Goal: Transaction & Acquisition: Purchase product/service

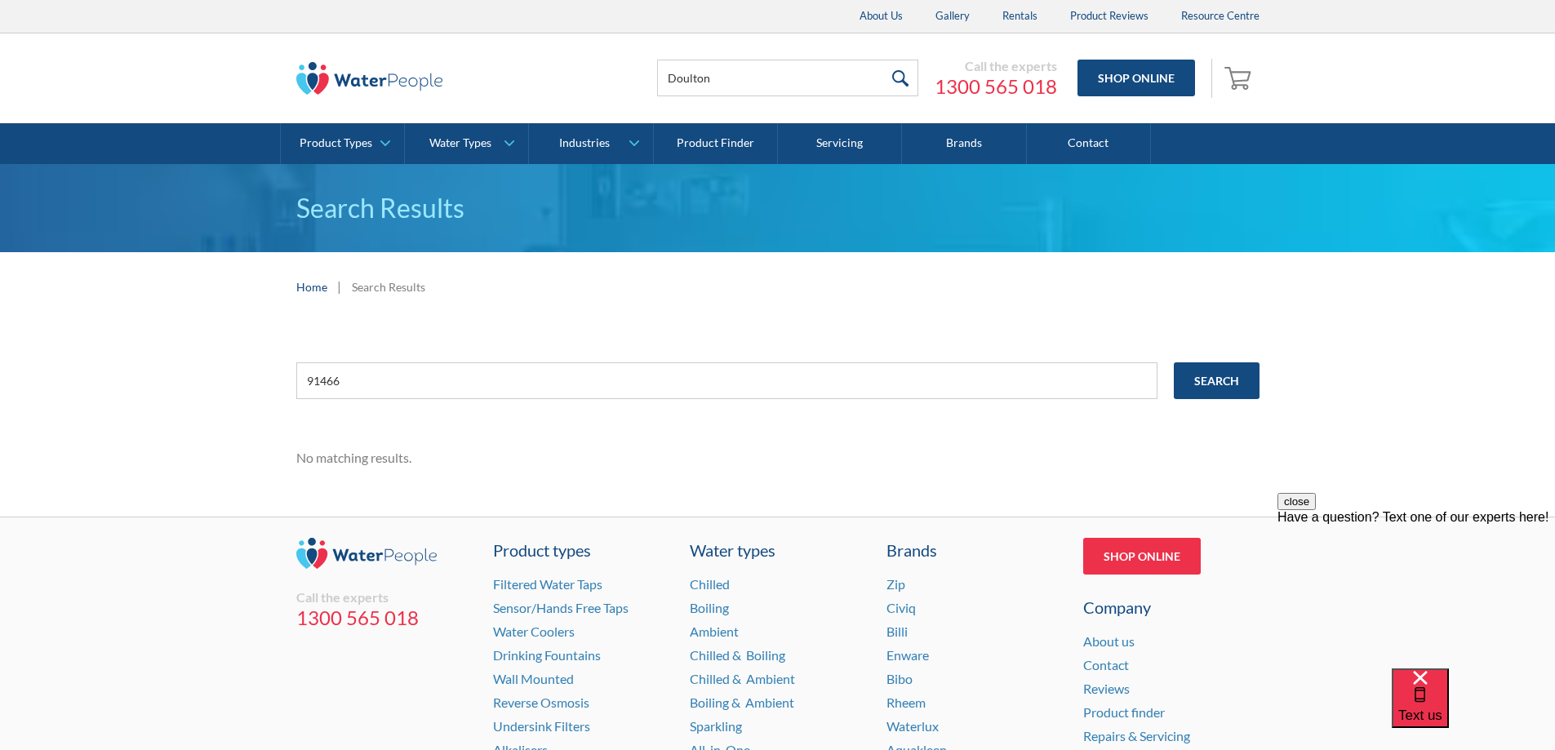
type input "Doulton"
click at [883, 60] on input "submit" at bounding box center [900, 78] width 35 height 37
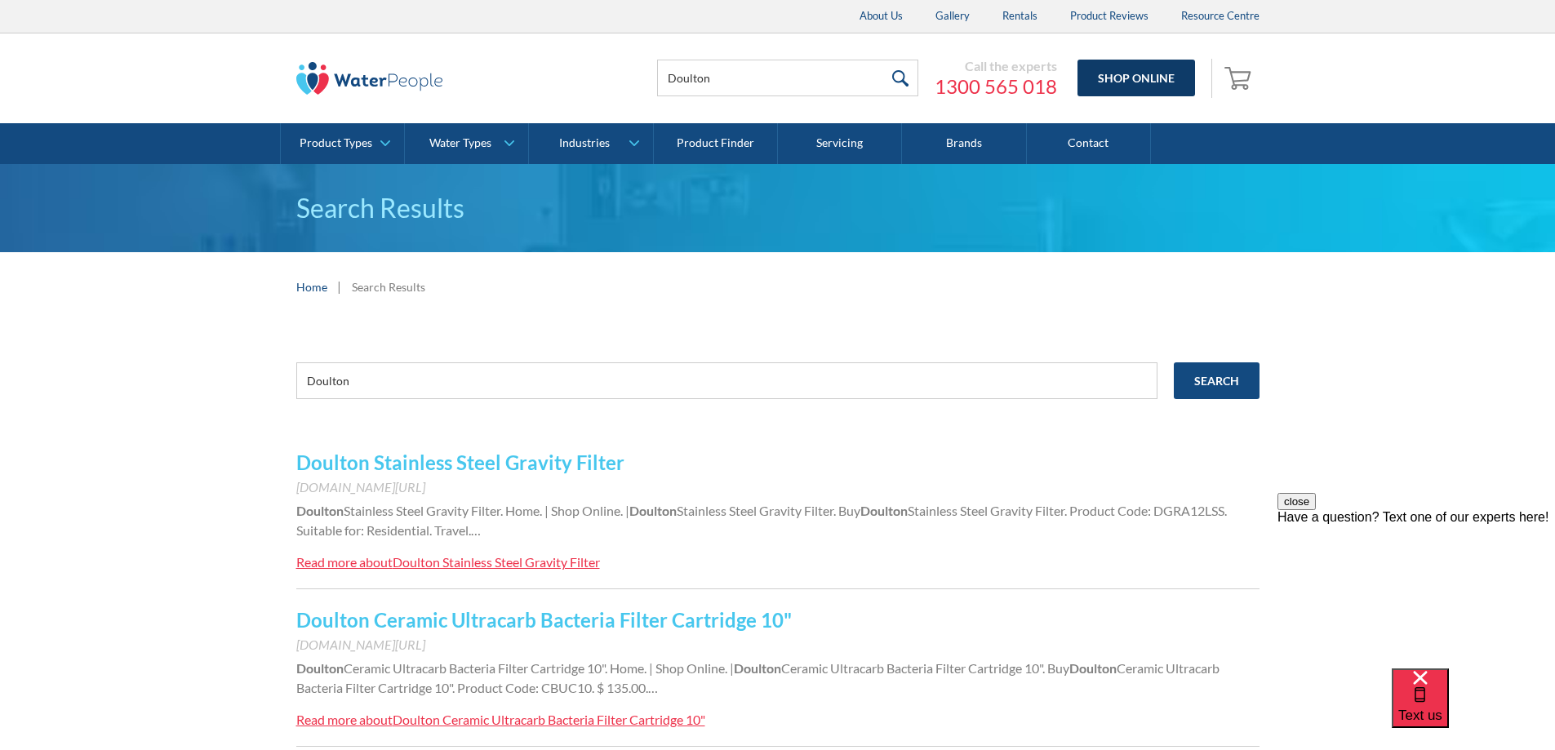
click at [1151, 77] on link "Shop Online" at bounding box center [1136, 78] width 118 height 37
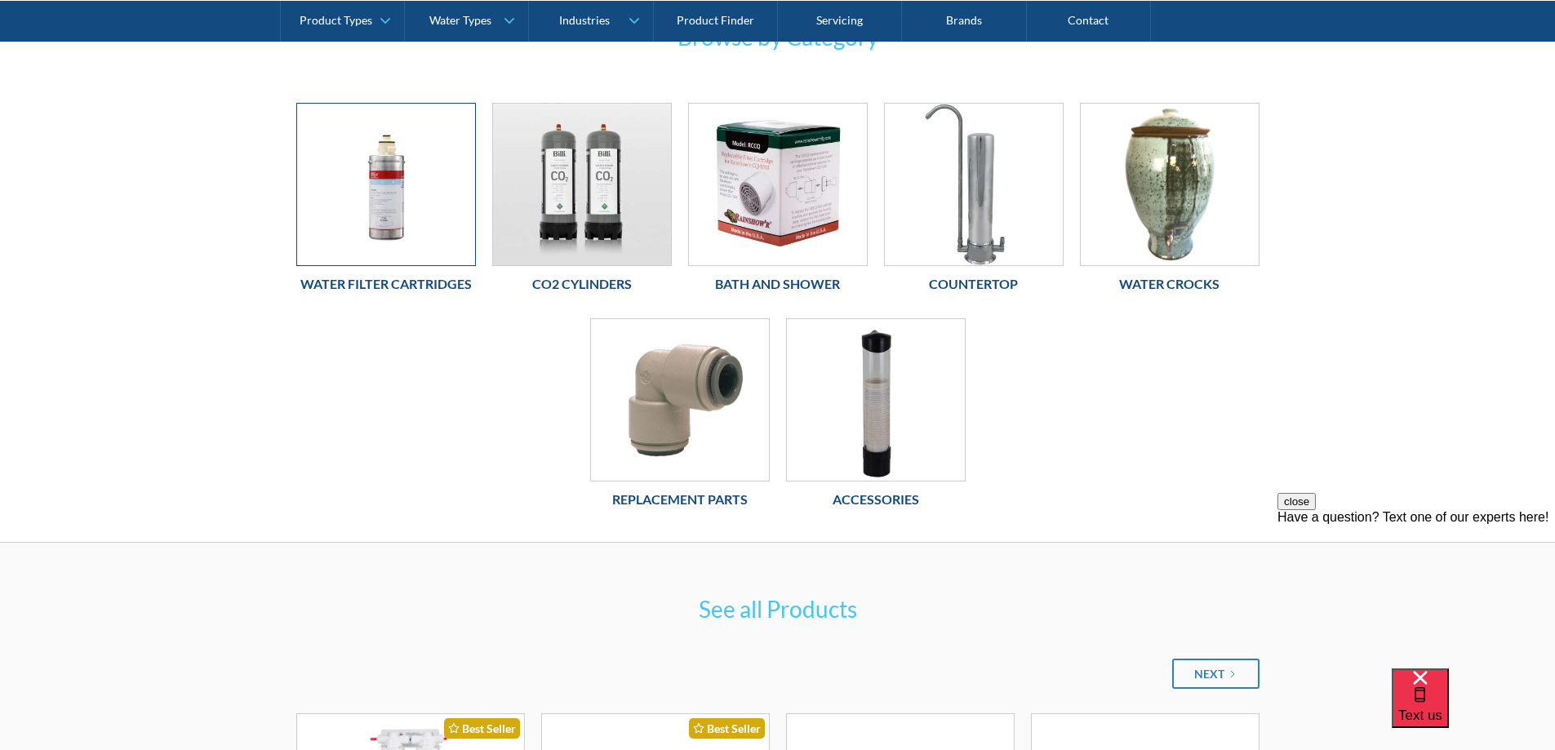
click at [389, 164] on img at bounding box center [386, 185] width 178 height 162
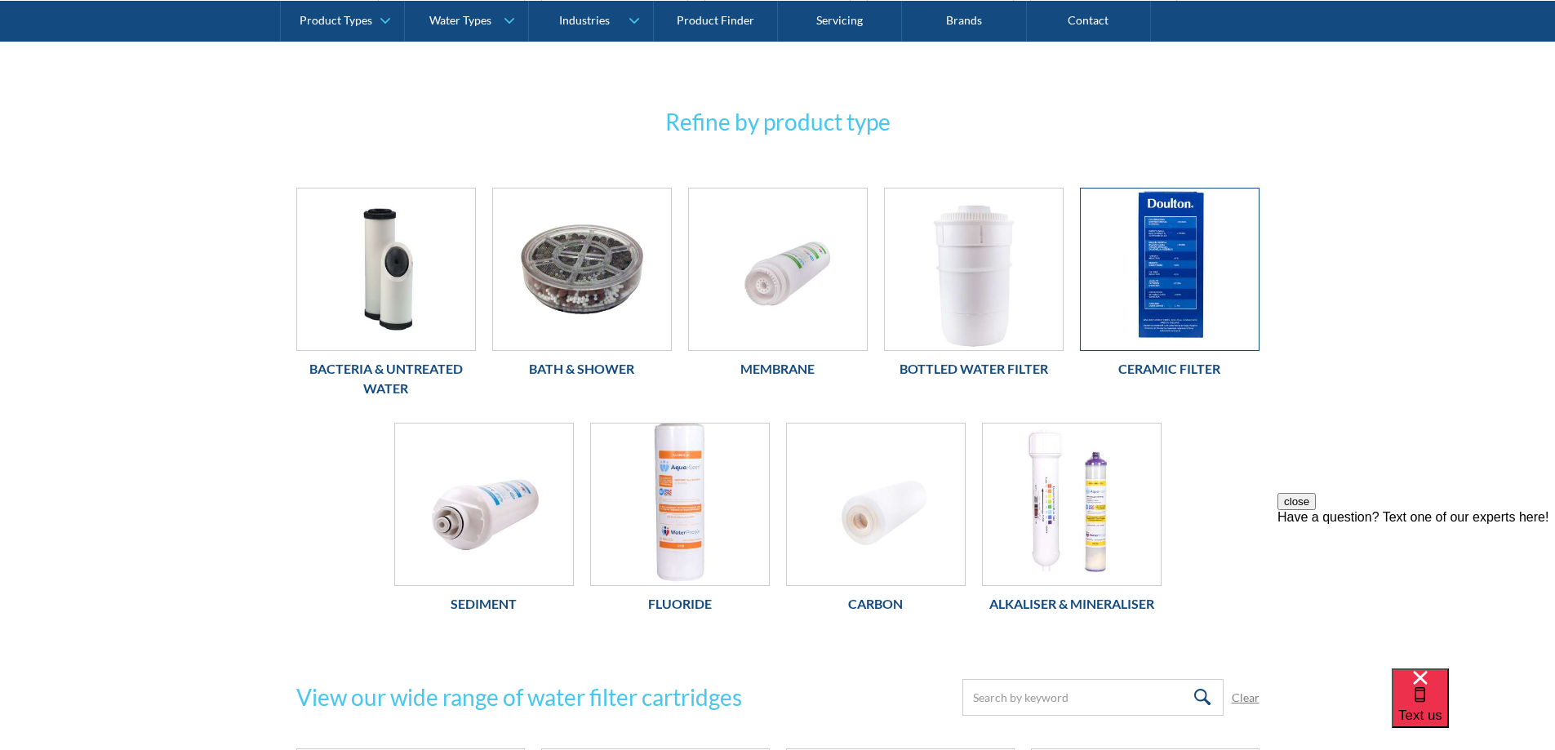
click at [1171, 295] on img at bounding box center [1170, 270] width 178 height 162
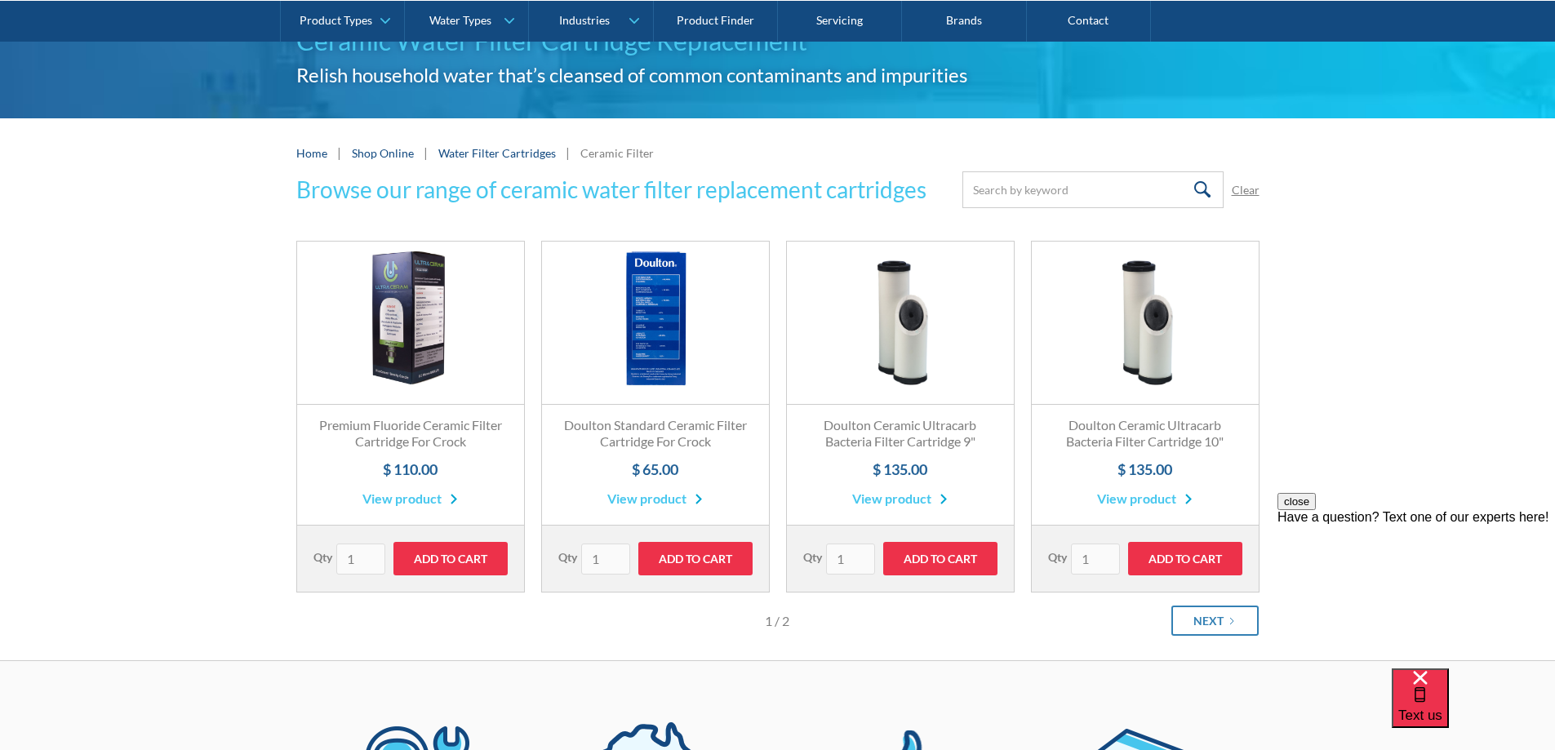
scroll to position [245, 0]
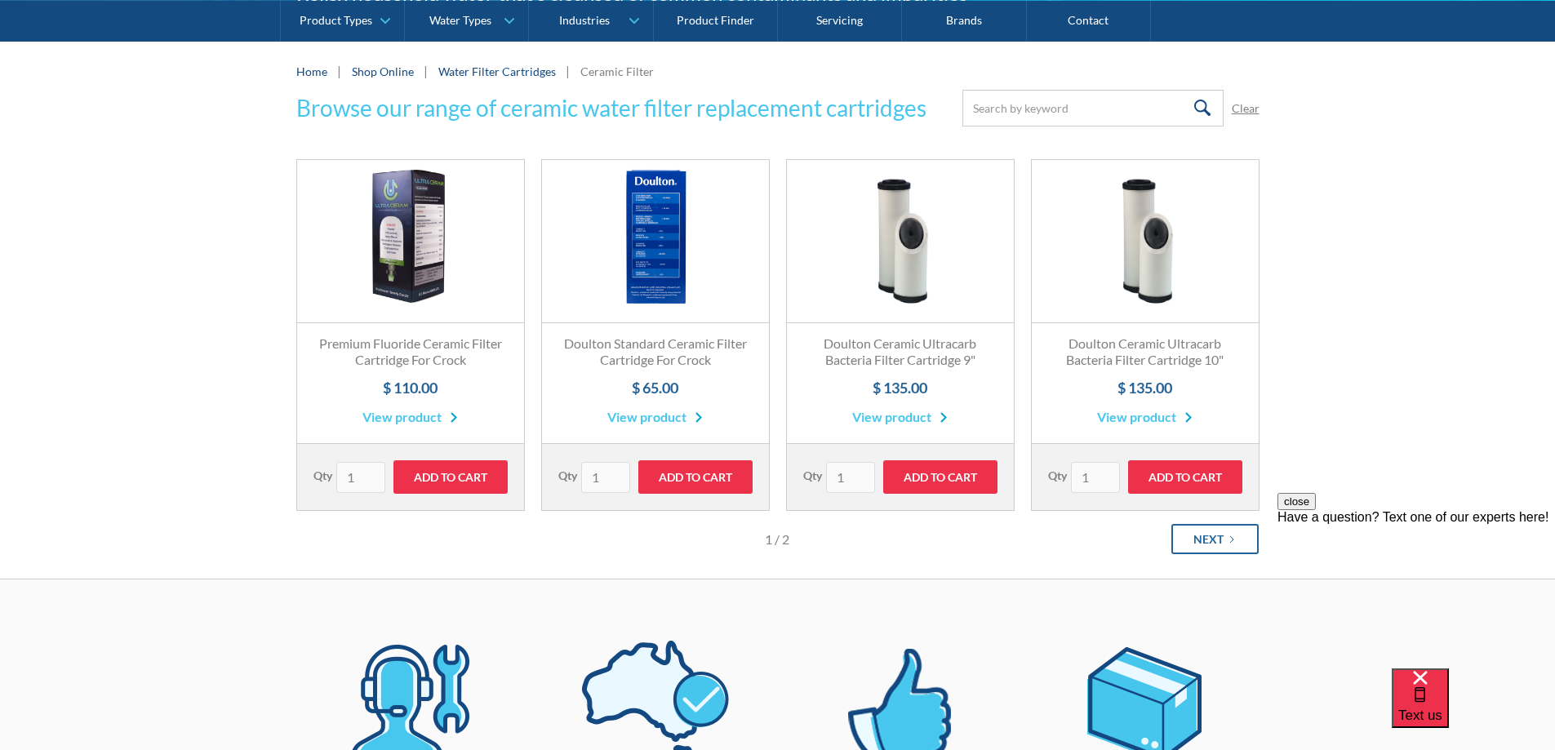
click at [1214, 544] on div "Next" at bounding box center [1208, 539] width 30 height 17
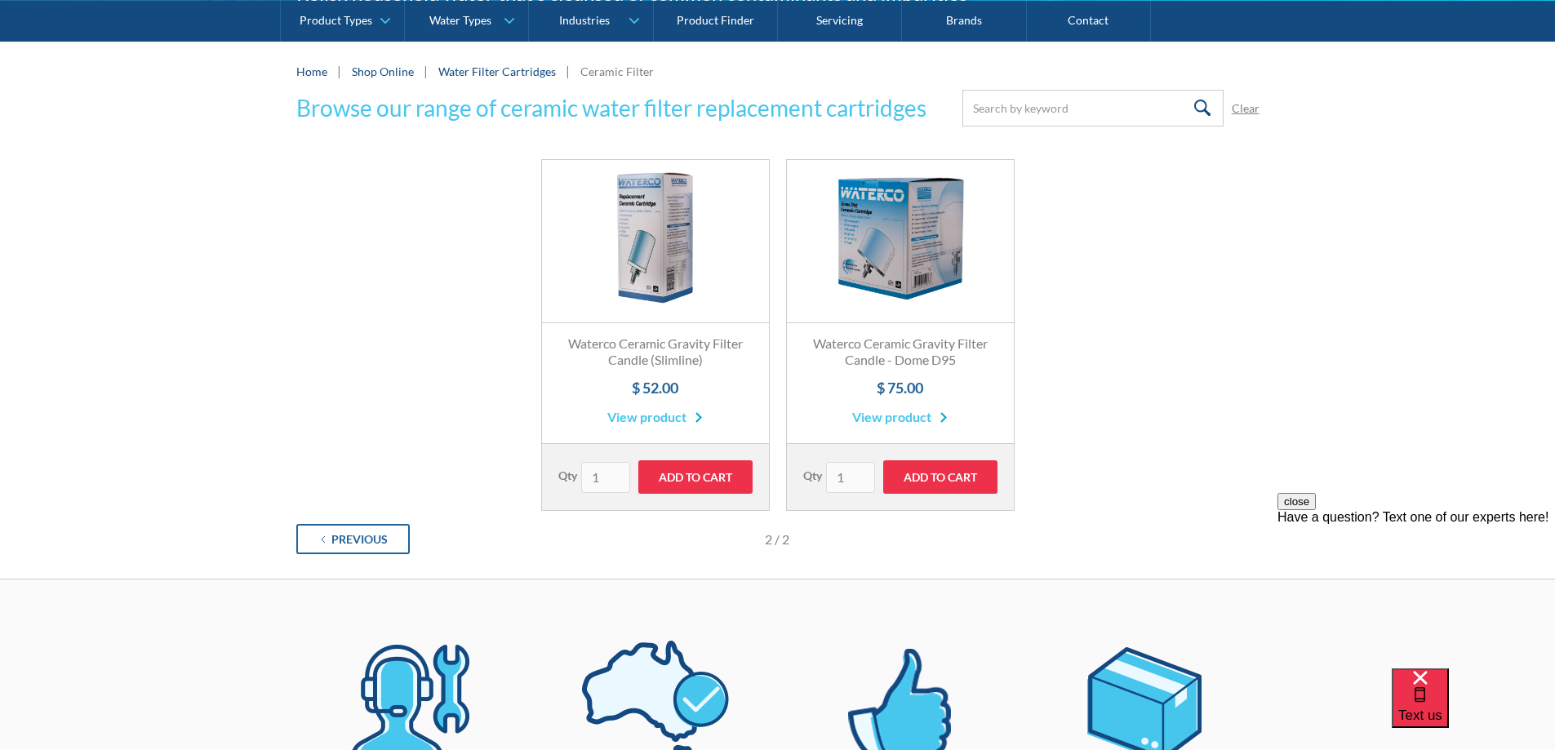
click at [405, 531] on link "Previous" at bounding box center [352, 539] width 113 height 30
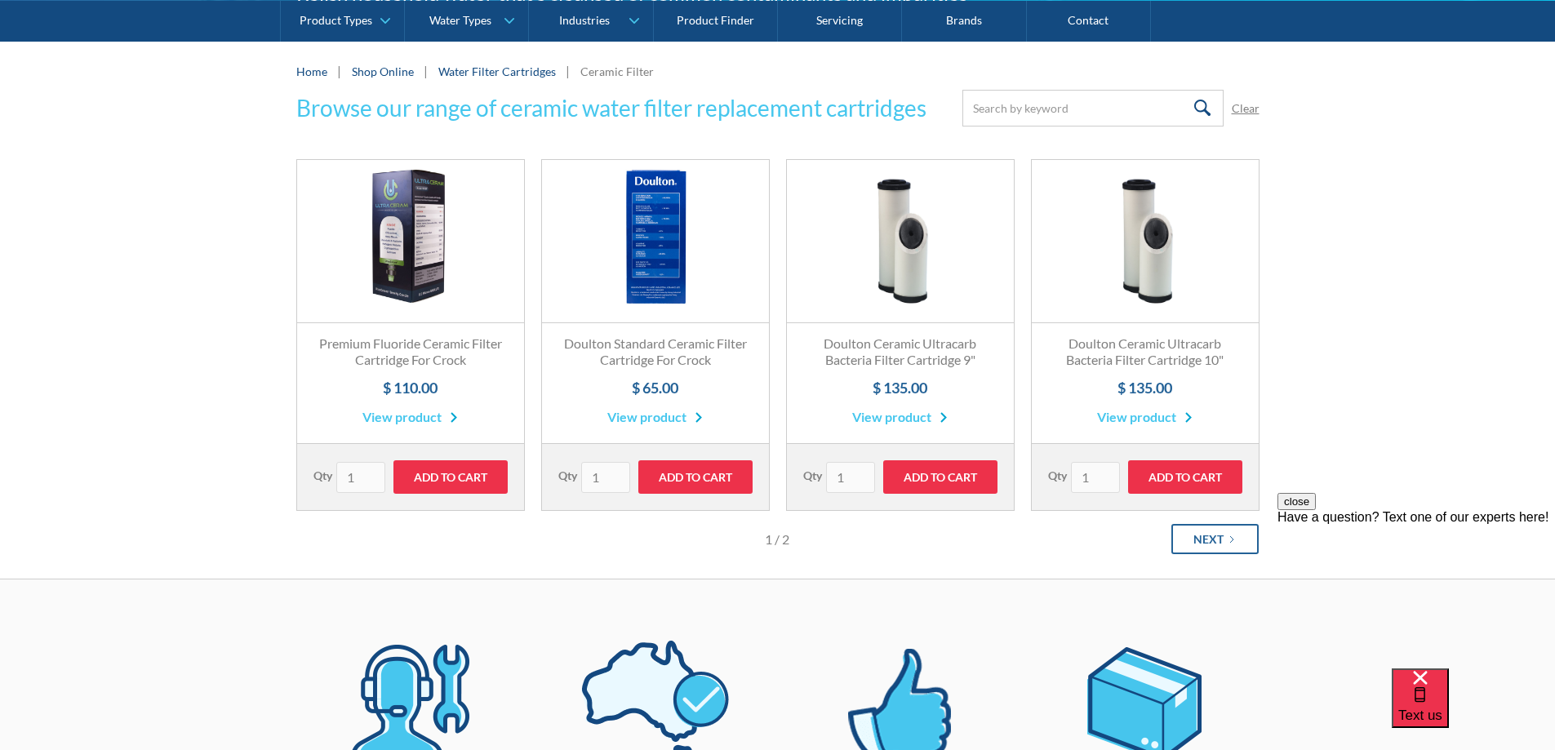
click at [1228, 539] on icon "Next Page" at bounding box center [1232, 540] width 10 height 10
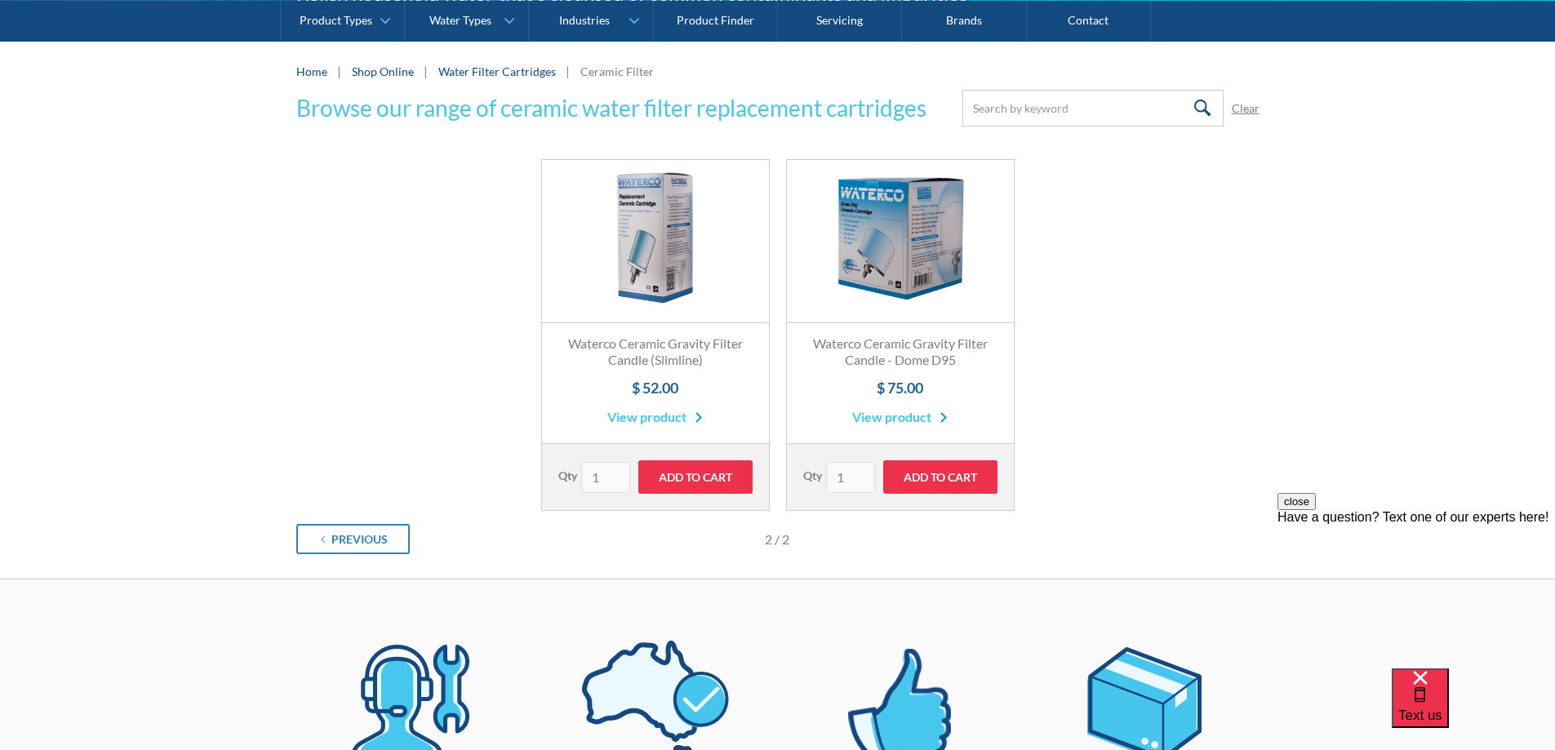
drag, startPoint x: 680, startPoint y: 250, endPoint x: 604, endPoint y: 213, distance: 84.3
click at [604, 213] on link "Fits Most Brands Best Seller" at bounding box center [655, 241] width 227 height 163
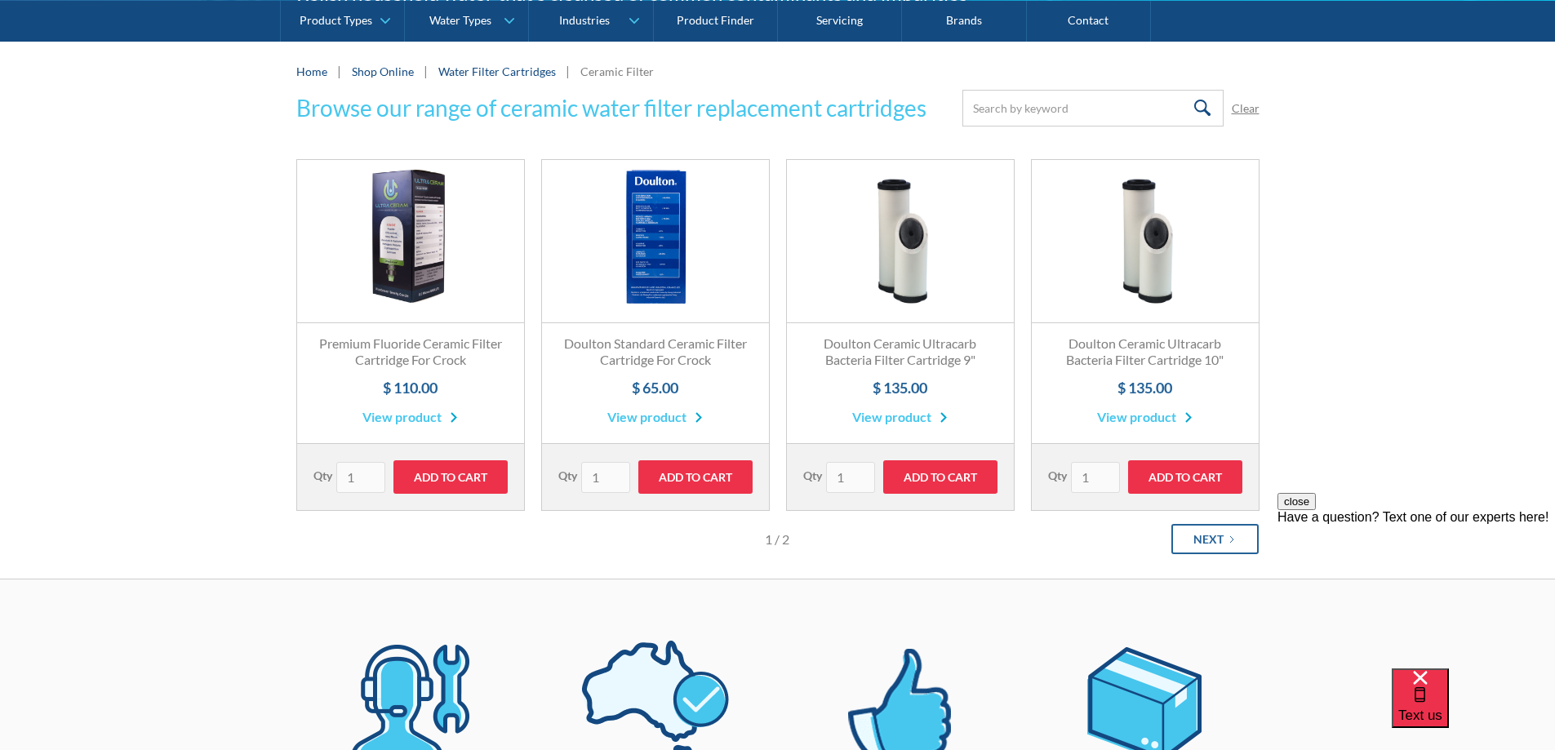
click at [1199, 535] on div "Next" at bounding box center [1208, 539] width 30 height 17
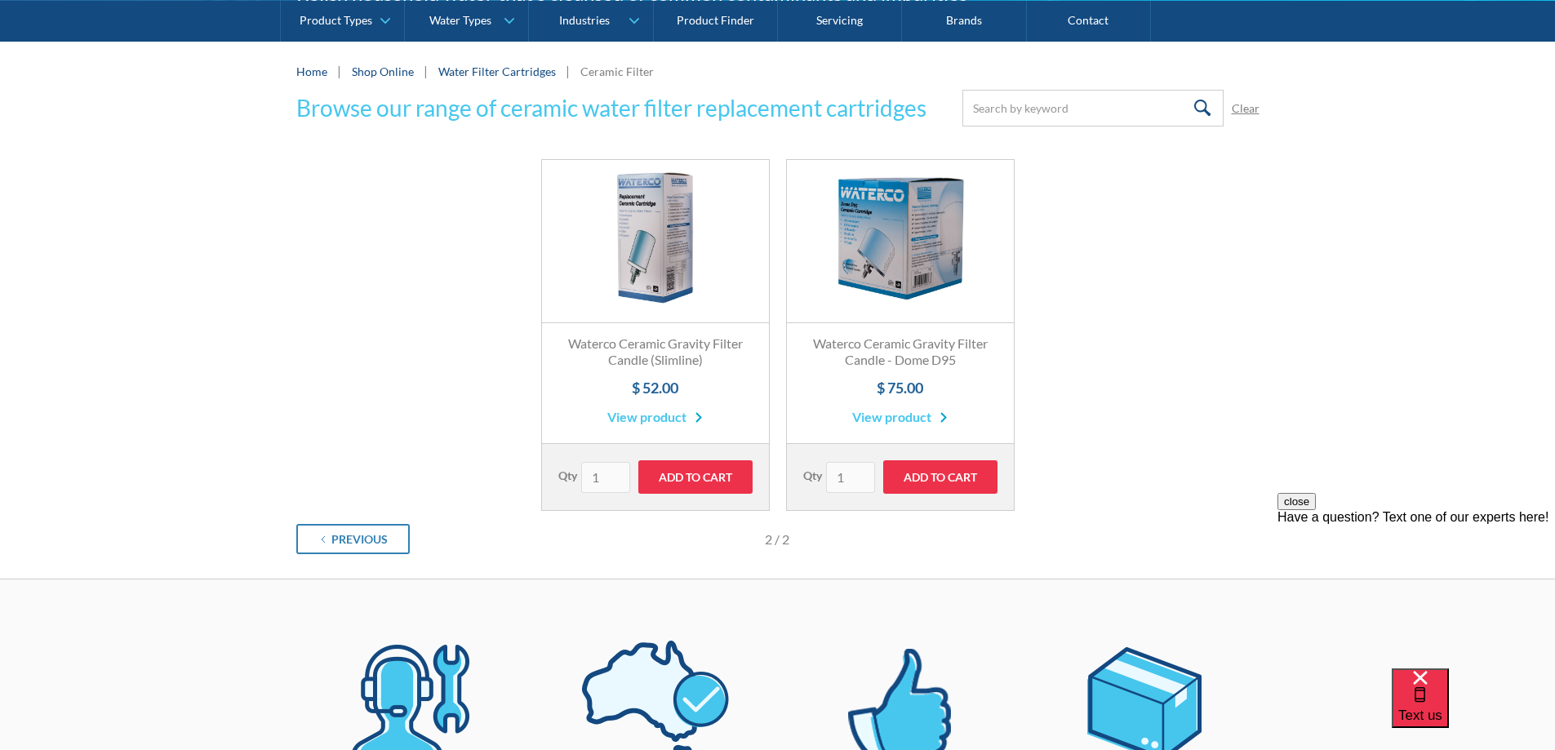
click at [911, 265] on link "Fits Most Brands Best Seller" at bounding box center [900, 241] width 227 height 163
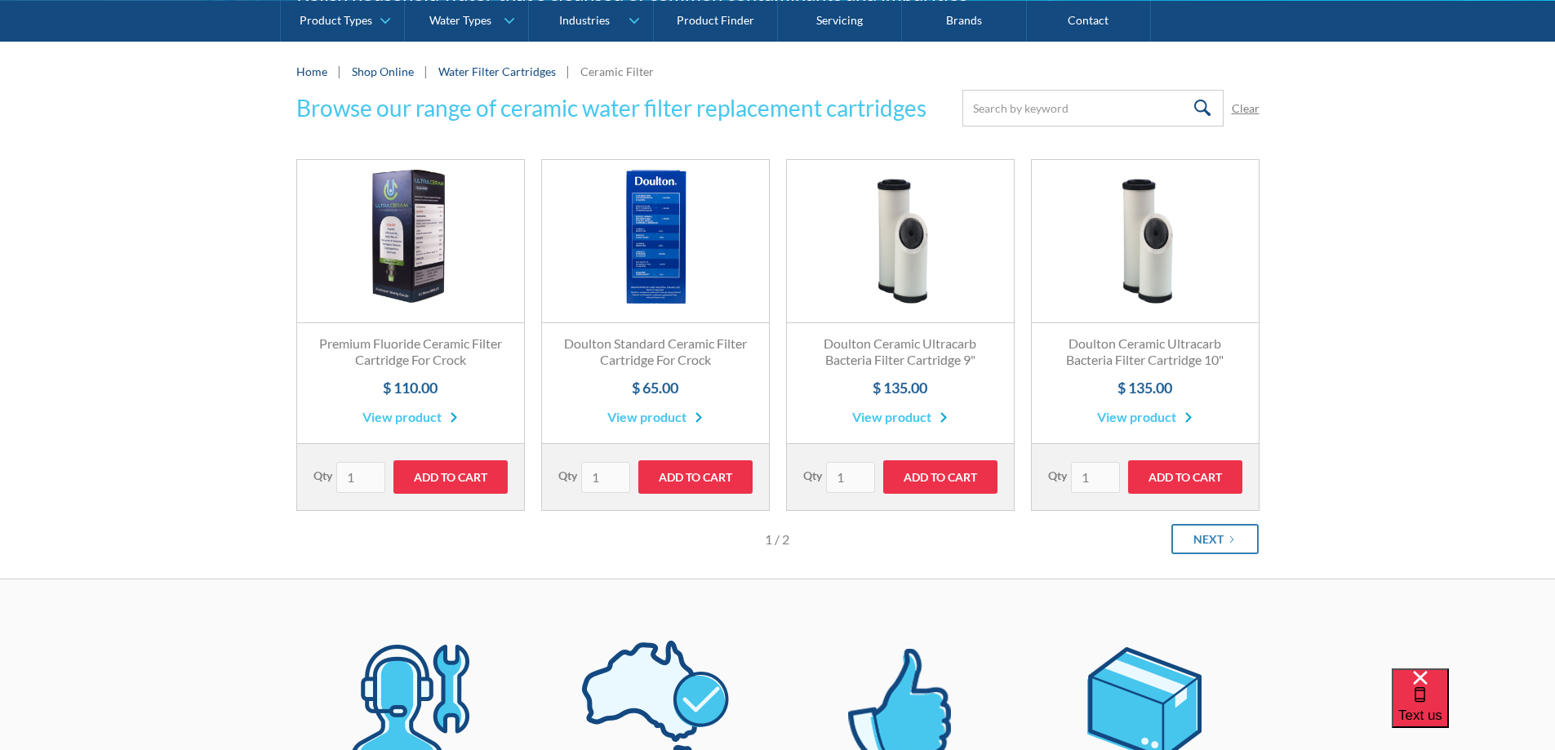
click at [408, 285] on link "Fits Most Brands Best Seller" at bounding box center [410, 241] width 227 height 163
